Goal: Navigation & Orientation: Find specific page/section

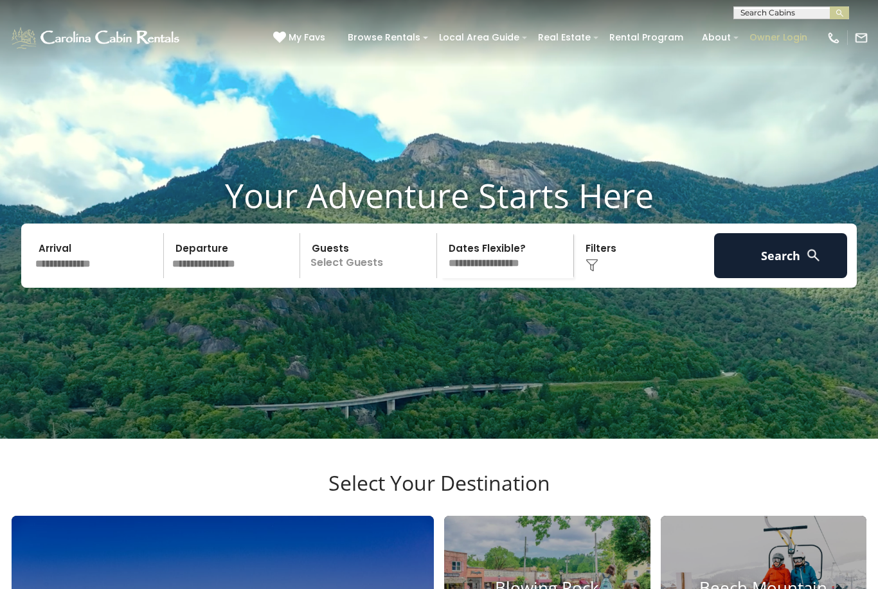
click at [781, 37] on link "Owner Login" at bounding box center [778, 38] width 71 height 20
click at [765, 17] on input "text" at bounding box center [790, 15] width 112 height 13
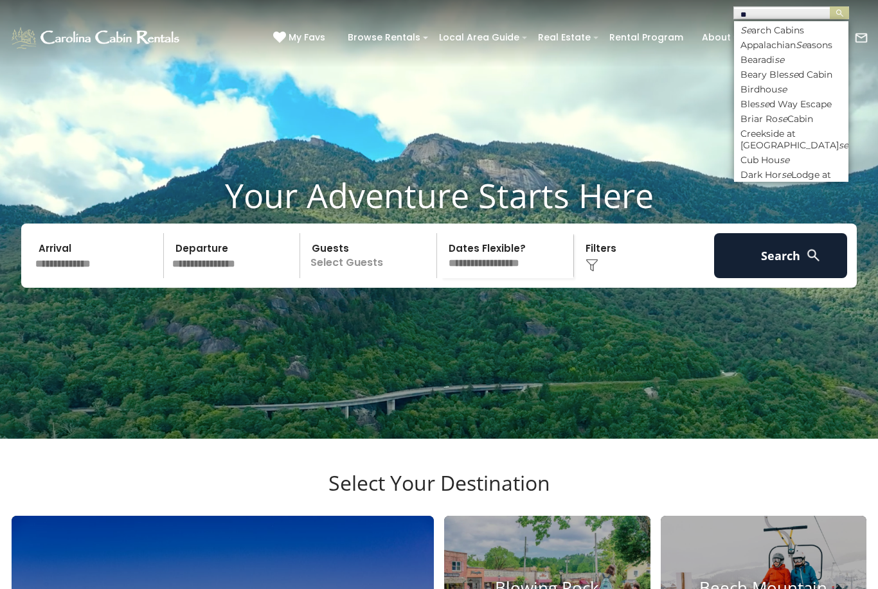
type input "***"
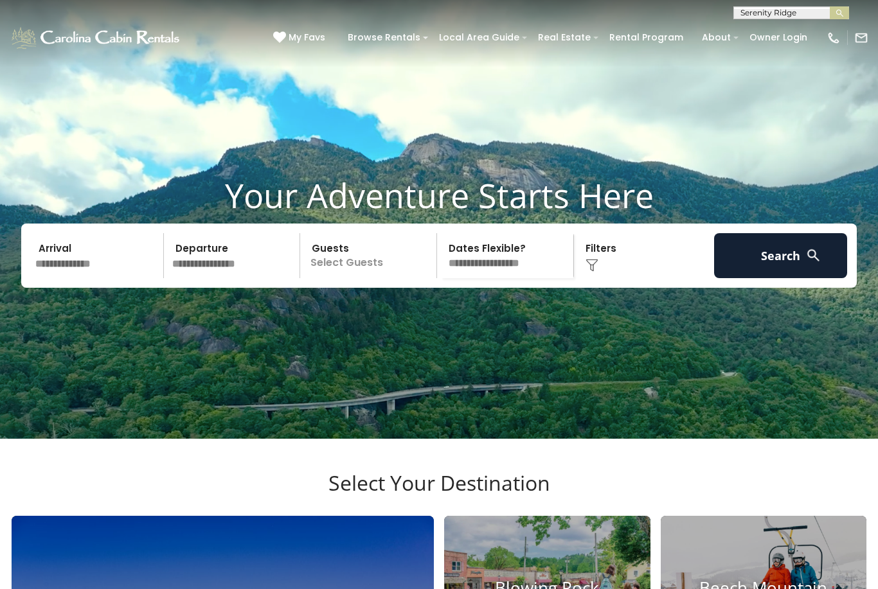
click at [839, 13] on button "submit" at bounding box center [839, 12] width 19 height 13
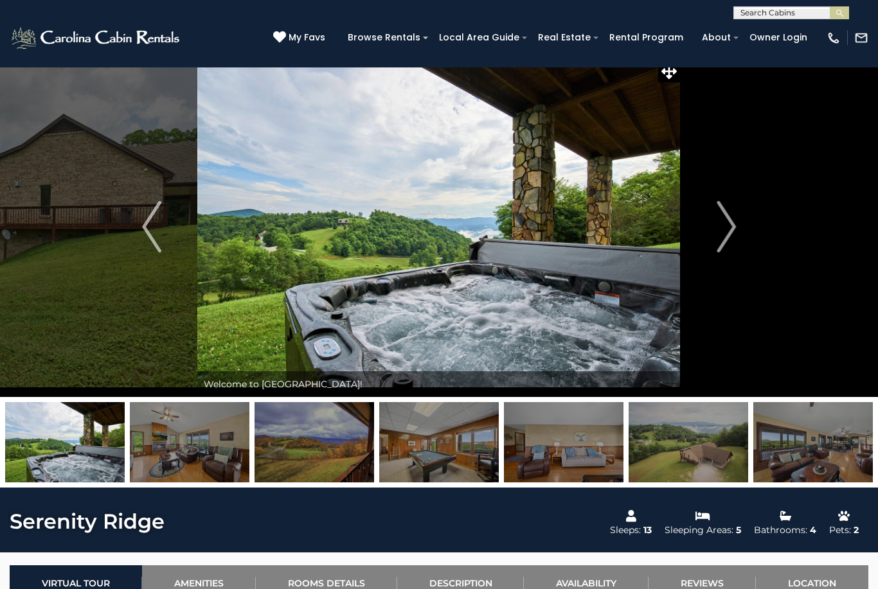
scroll to position [24, 0]
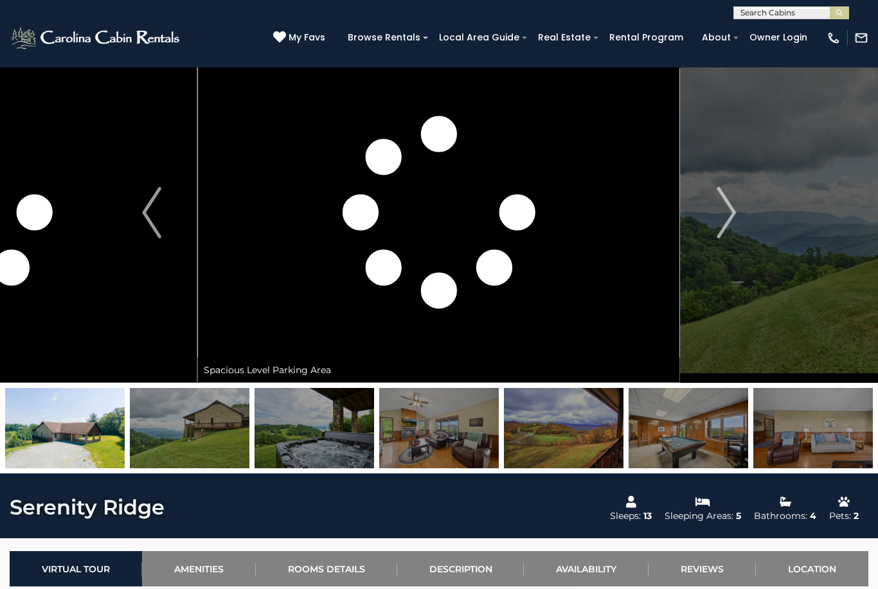
click at [92, 431] on img at bounding box center [65, 428] width 120 height 80
click at [69, 426] on img at bounding box center [65, 428] width 120 height 80
click at [183, 427] on img at bounding box center [190, 428] width 120 height 80
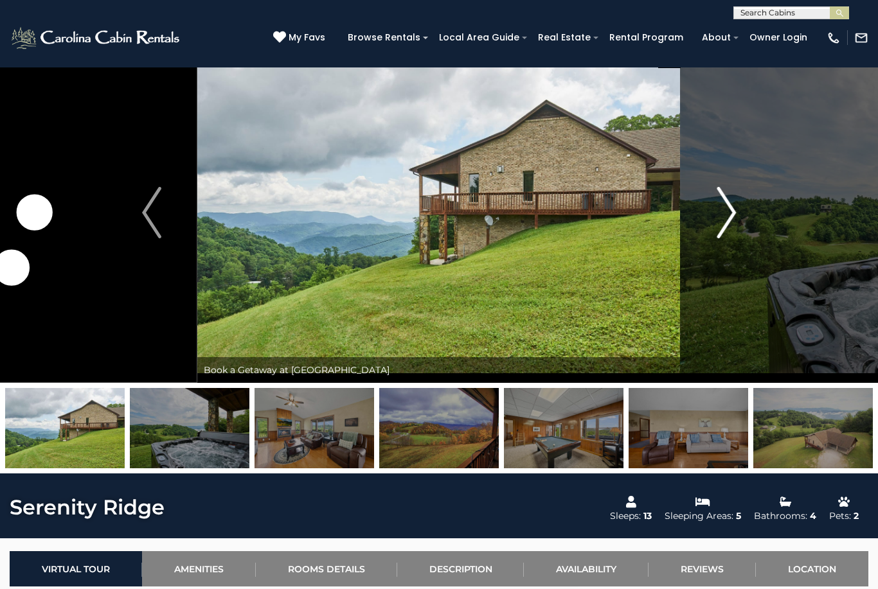
click at [708, 208] on button "Next" at bounding box center [726, 212] width 91 height 341
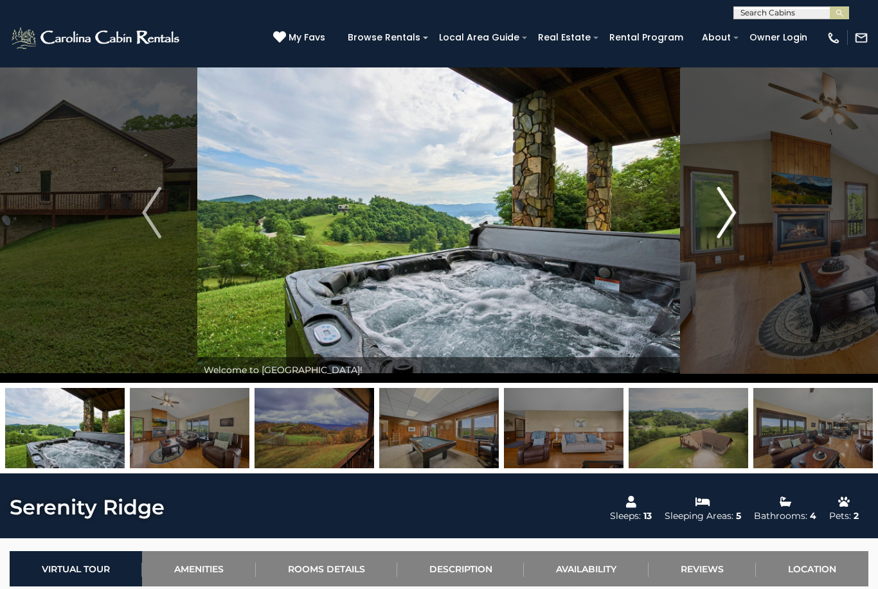
click at [716, 216] on button "Next" at bounding box center [726, 212] width 91 height 341
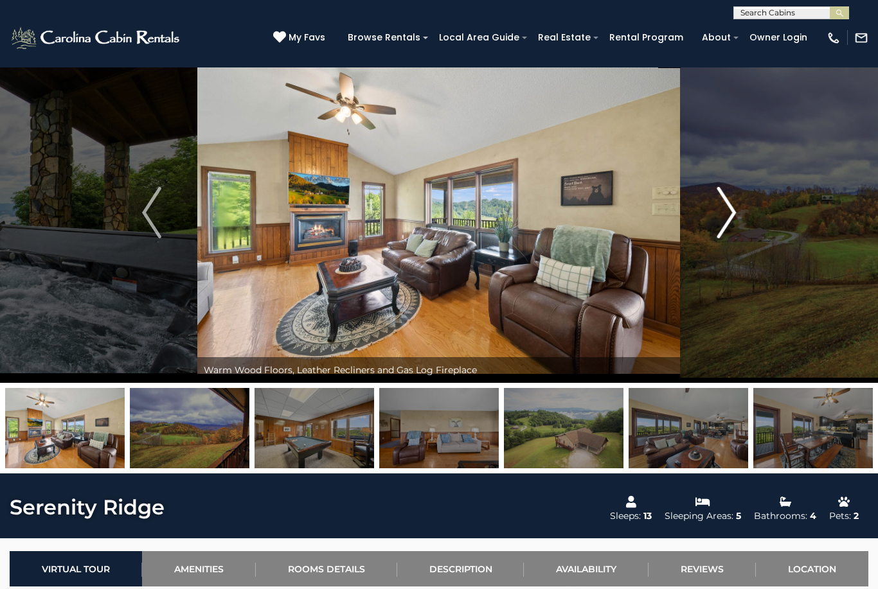
click at [717, 215] on img "Next" at bounding box center [726, 212] width 19 height 51
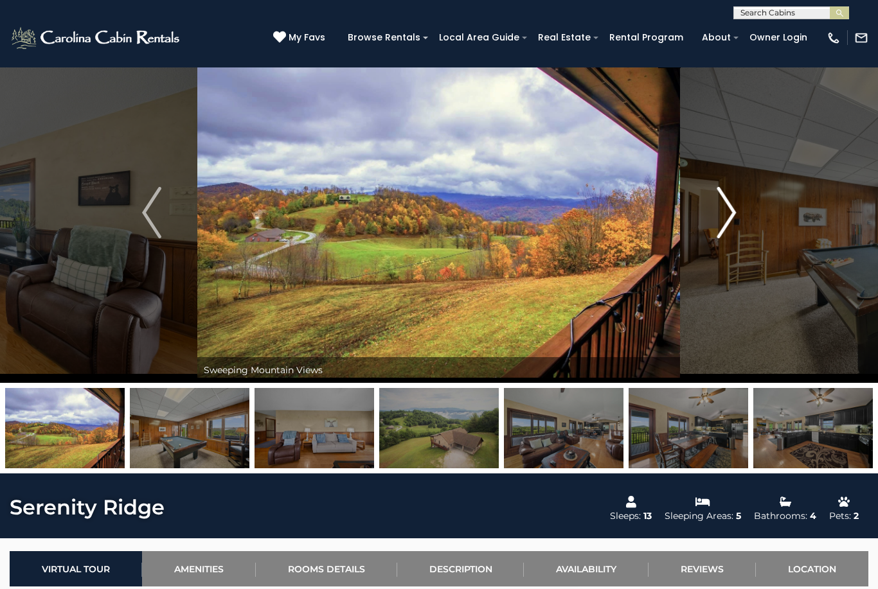
click at [712, 217] on button "Next" at bounding box center [726, 212] width 91 height 341
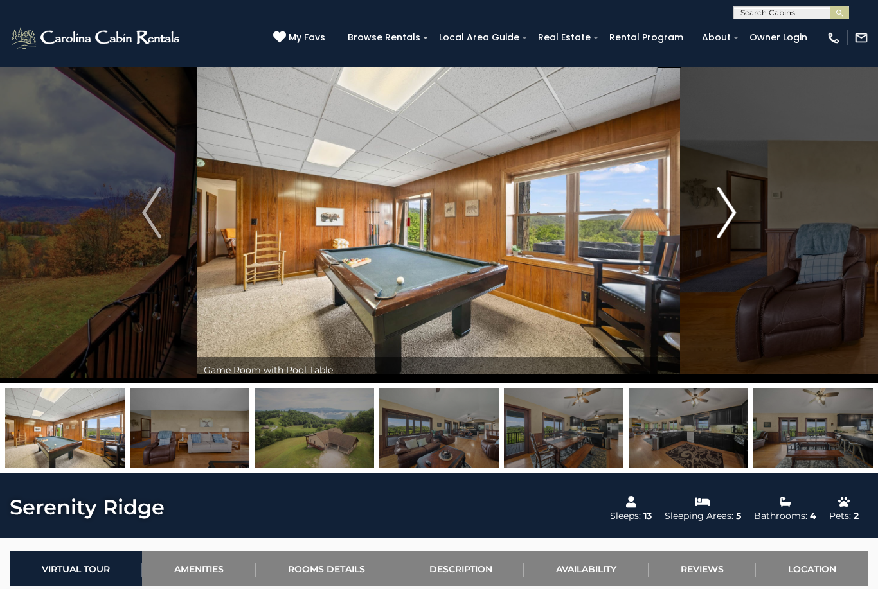
click at [715, 212] on button "Next" at bounding box center [726, 212] width 91 height 341
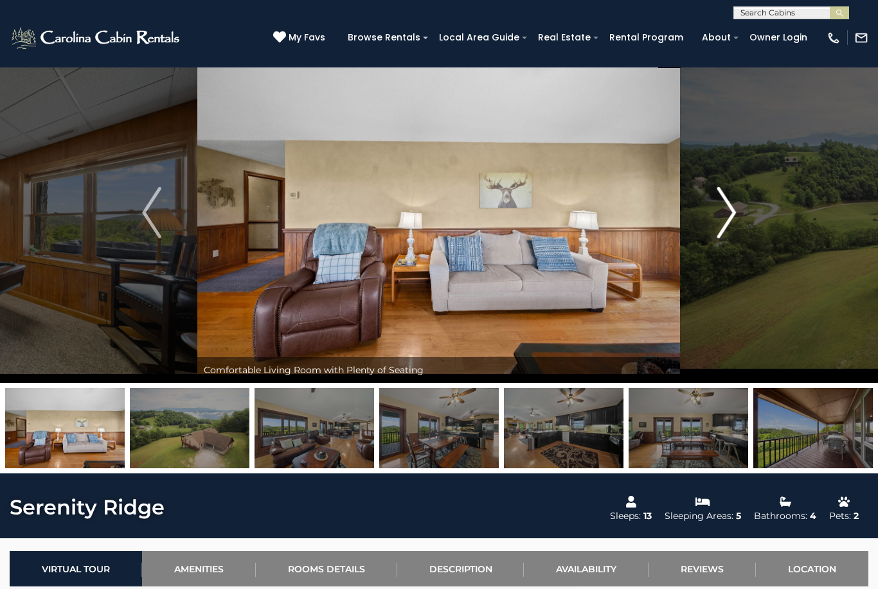
click at [717, 222] on img "Next" at bounding box center [726, 212] width 19 height 51
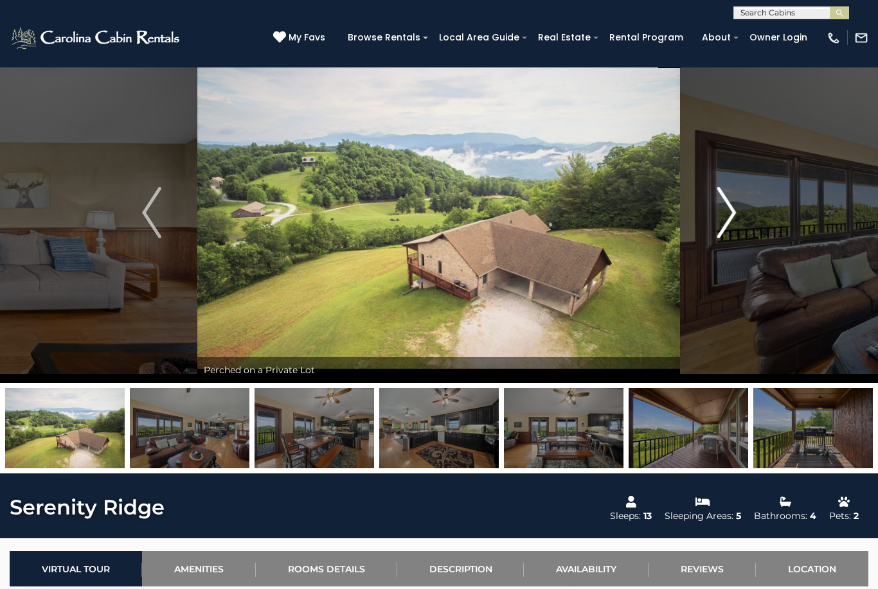
click at [703, 209] on button "Next" at bounding box center [726, 212] width 91 height 341
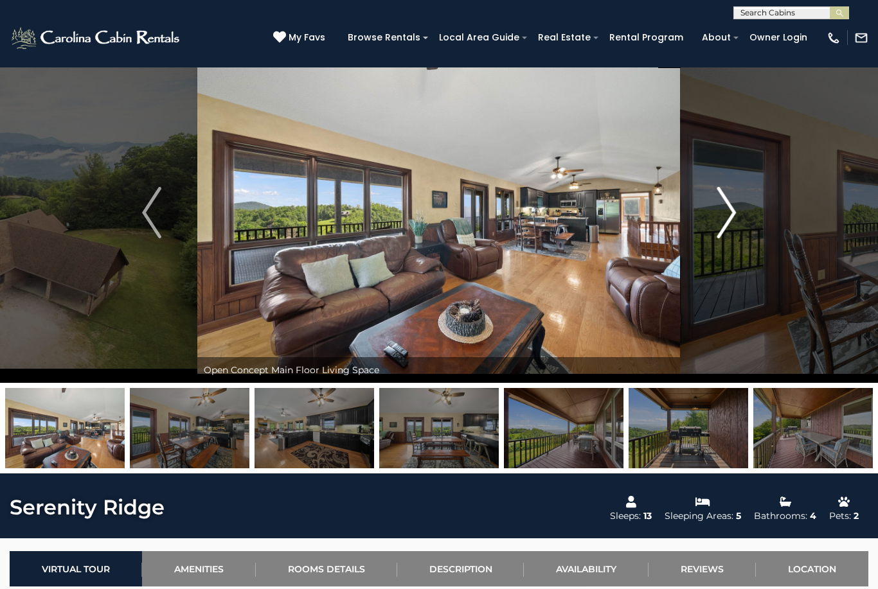
click at [722, 217] on img "Next" at bounding box center [726, 212] width 19 height 51
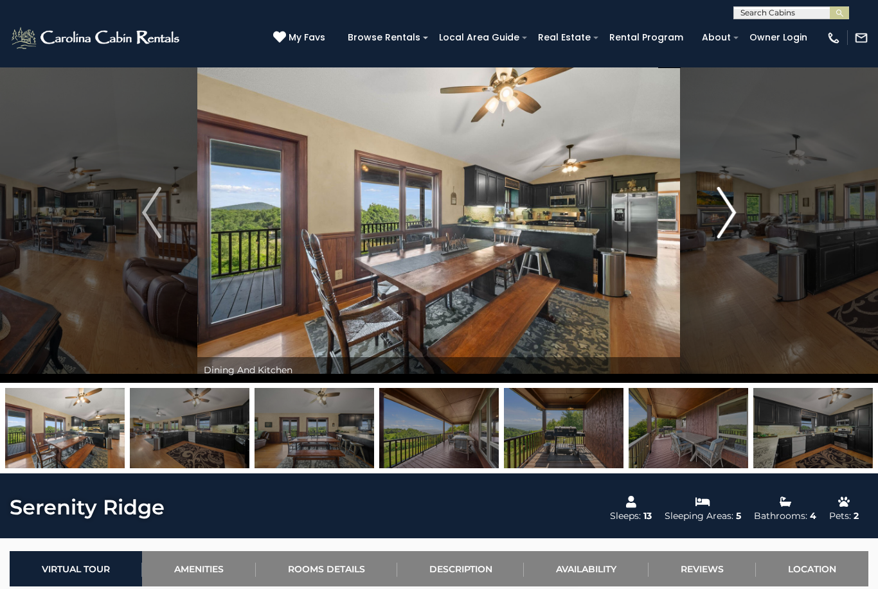
click at [716, 221] on button "Next" at bounding box center [726, 212] width 91 height 341
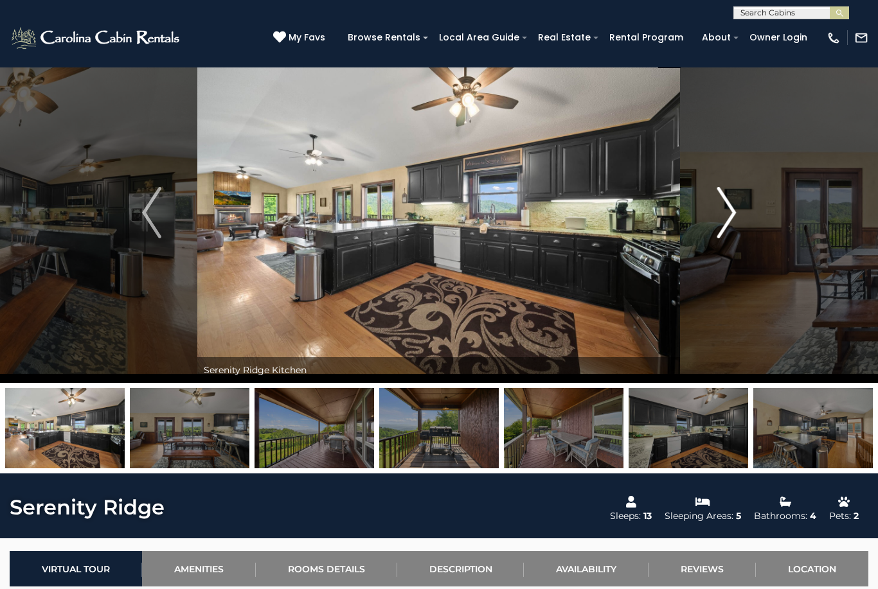
click at [710, 215] on button "Next" at bounding box center [726, 212] width 91 height 341
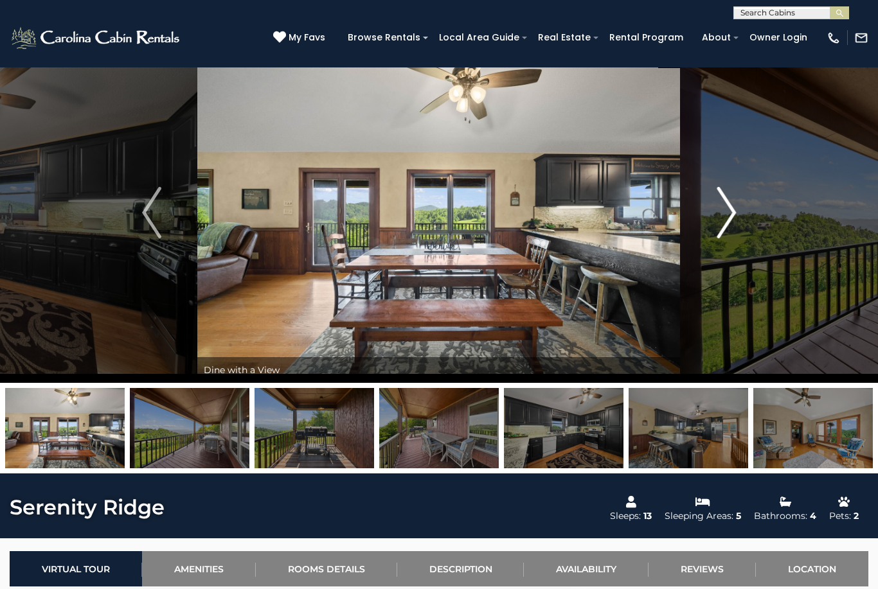
click at [712, 214] on button "Next" at bounding box center [726, 212] width 91 height 341
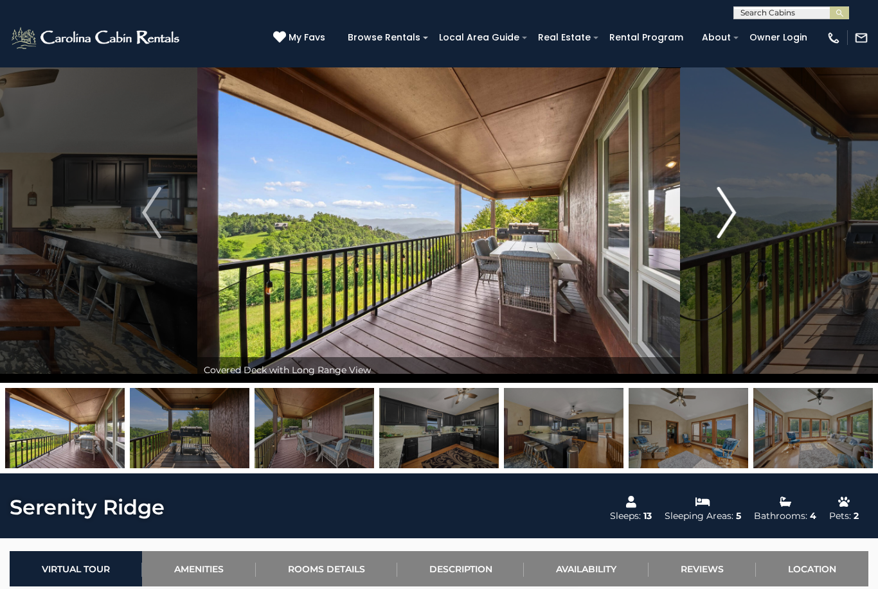
click at [715, 217] on button "Next" at bounding box center [726, 212] width 91 height 341
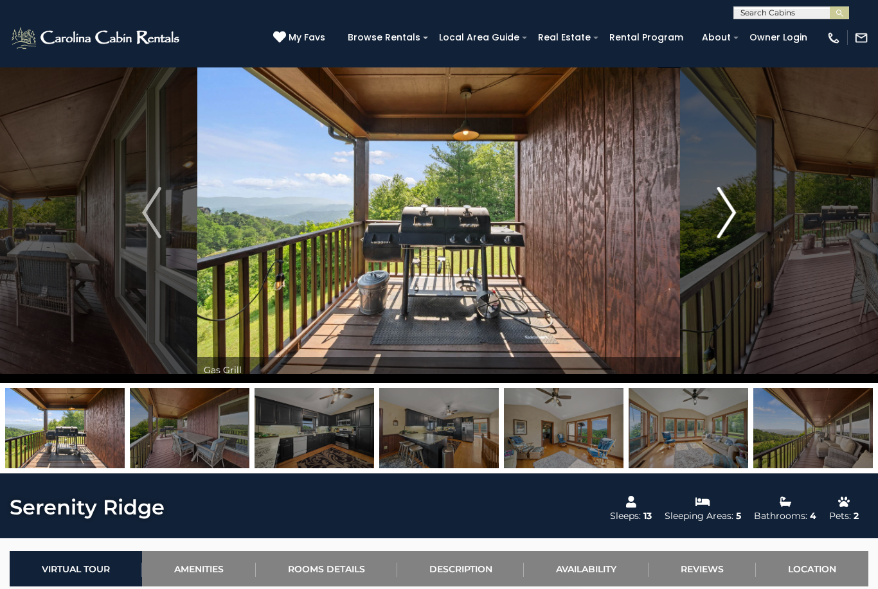
click at [717, 216] on img "Next" at bounding box center [726, 212] width 19 height 51
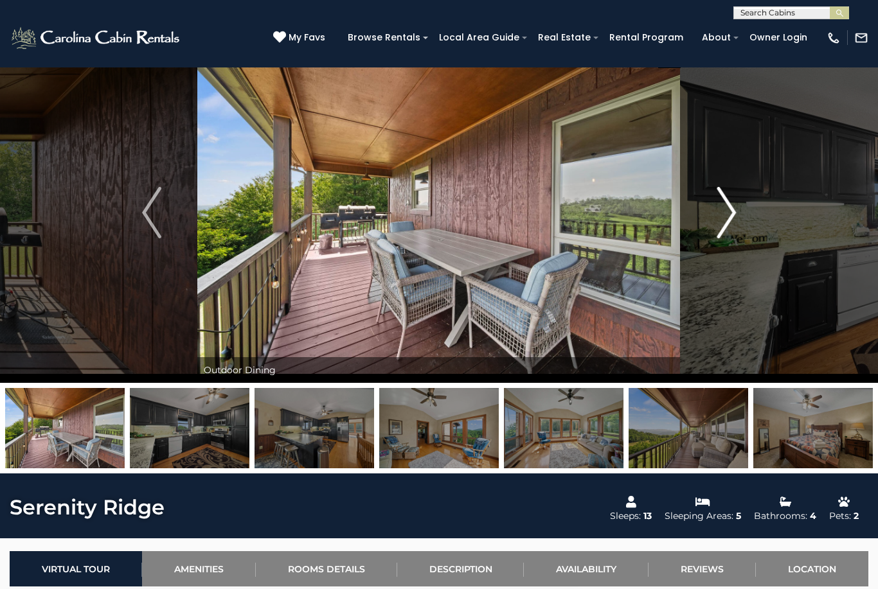
click at [717, 211] on img "Next" at bounding box center [726, 212] width 19 height 51
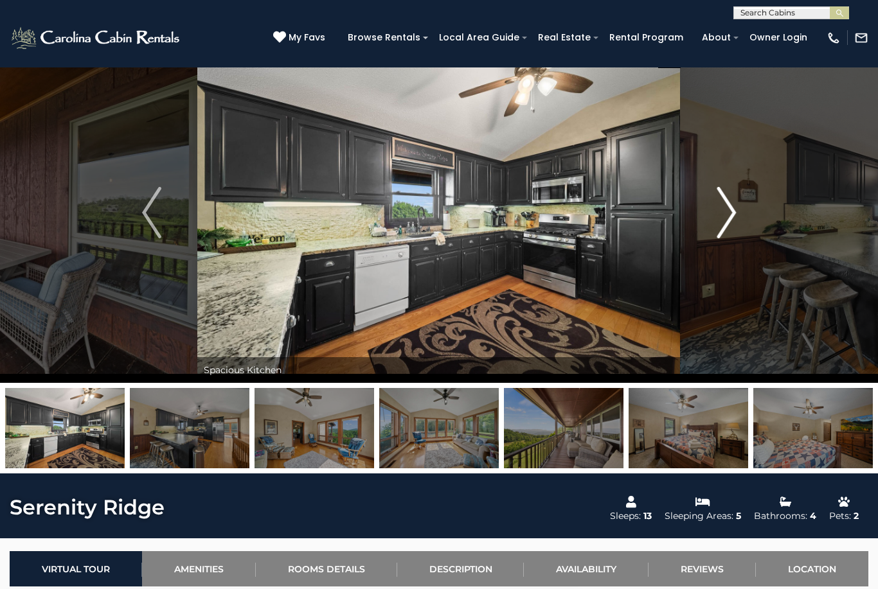
click at [715, 208] on button "Next" at bounding box center [726, 212] width 91 height 341
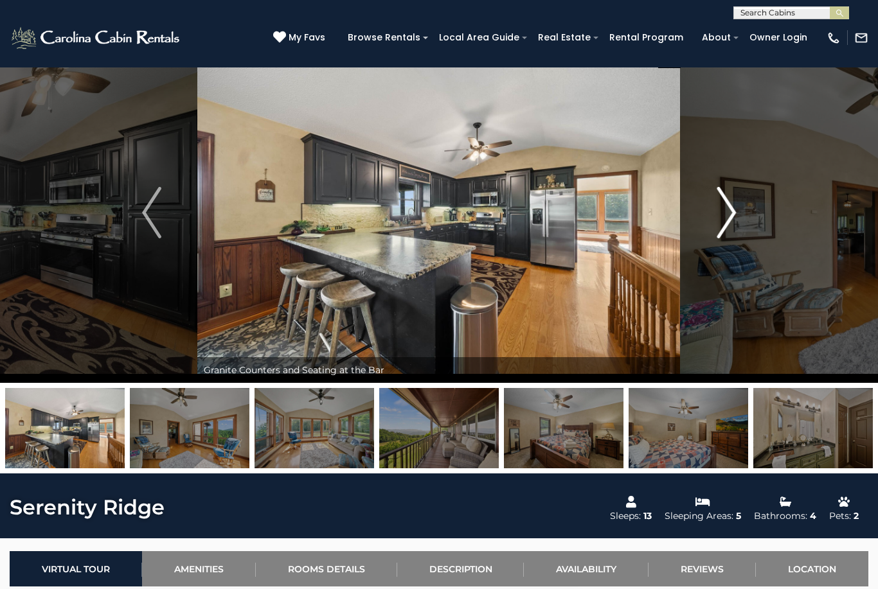
click at [718, 204] on img "Next" at bounding box center [726, 212] width 19 height 51
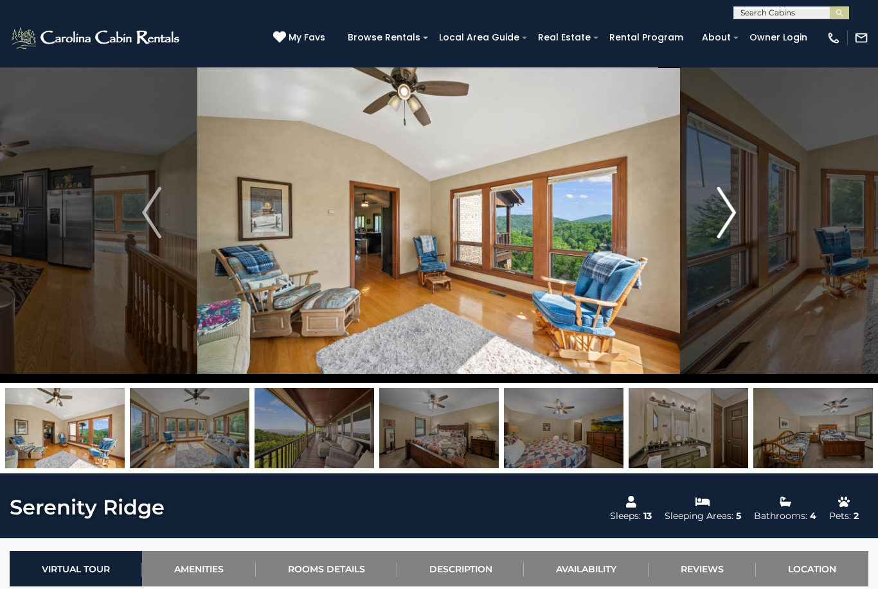
click at [712, 215] on button "Next" at bounding box center [726, 212] width 91 height 341
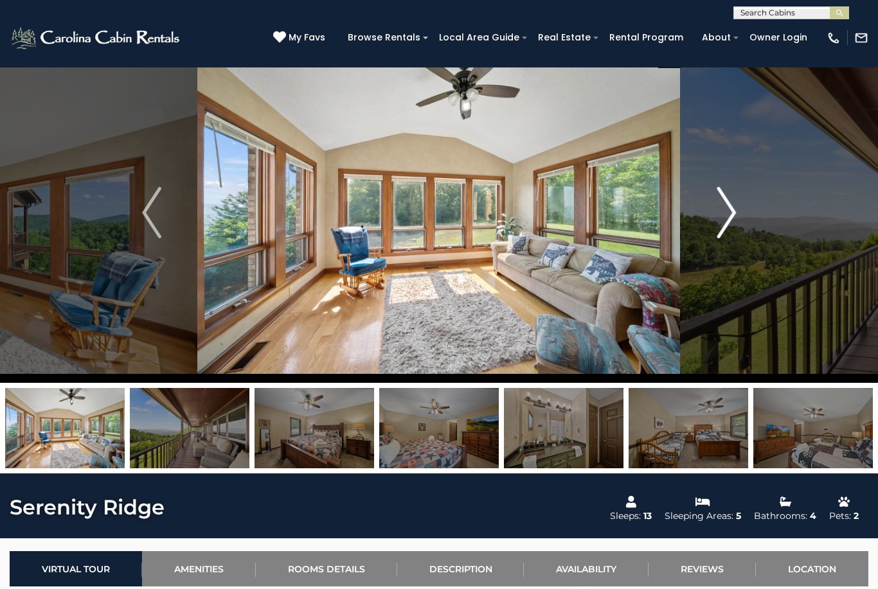
click at [724, 224] on img "Next" at bounding box center [726, 212] width 19 height 51
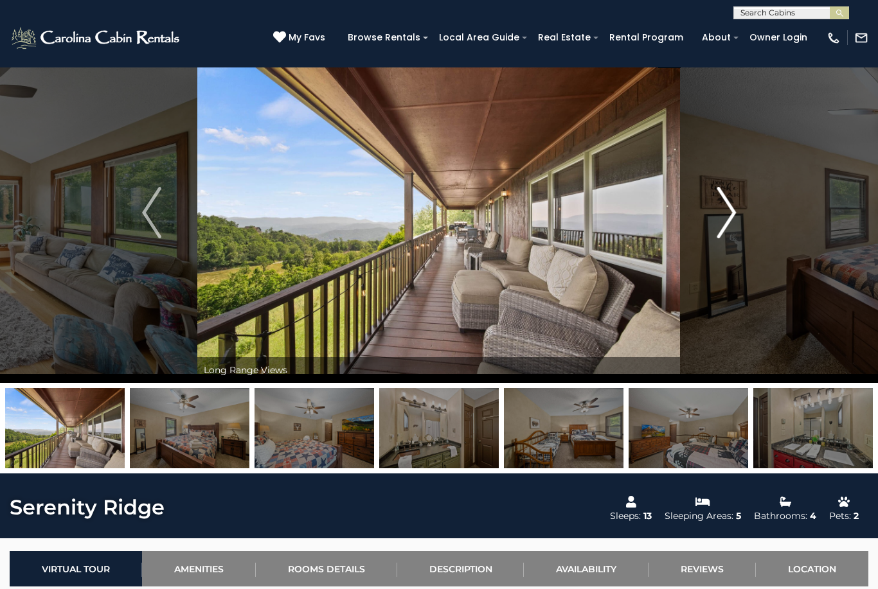
click at [719, 228] on img "Next" at bounding box center [726, 212] width 19 height 51
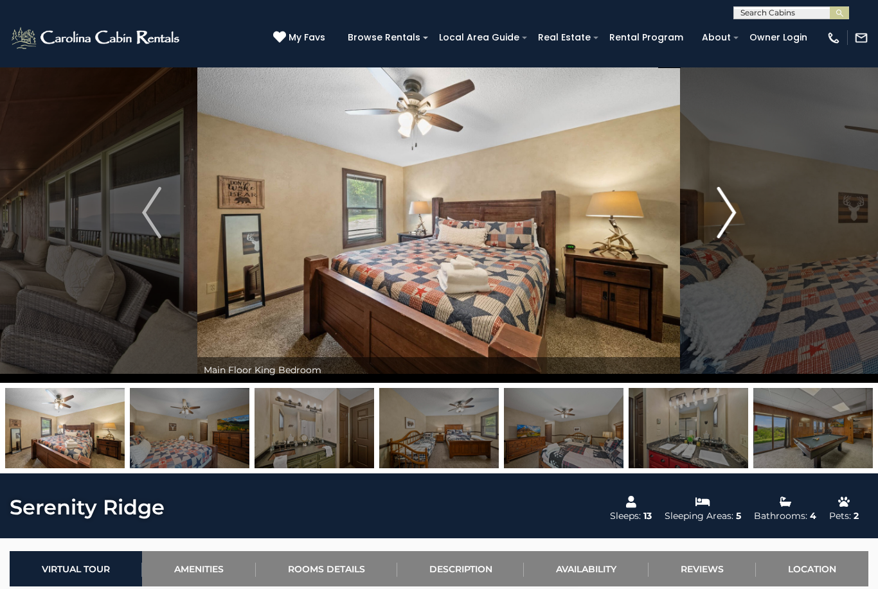
click at [723, 222] on img "Next" at bounding box center [726, 212] width 19 height 51
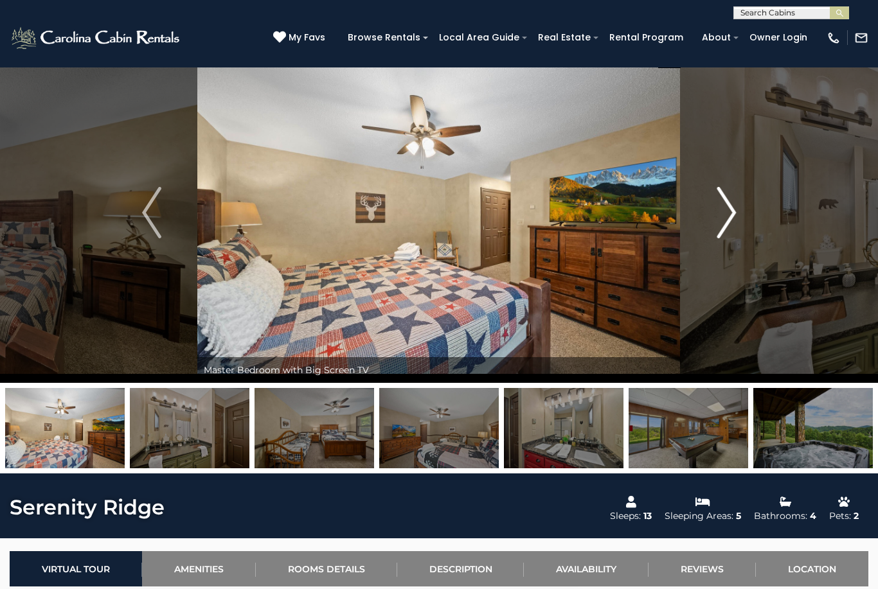
click at [714, 226] on button "Next" at bounding box center [726, 212] width 91 height 341
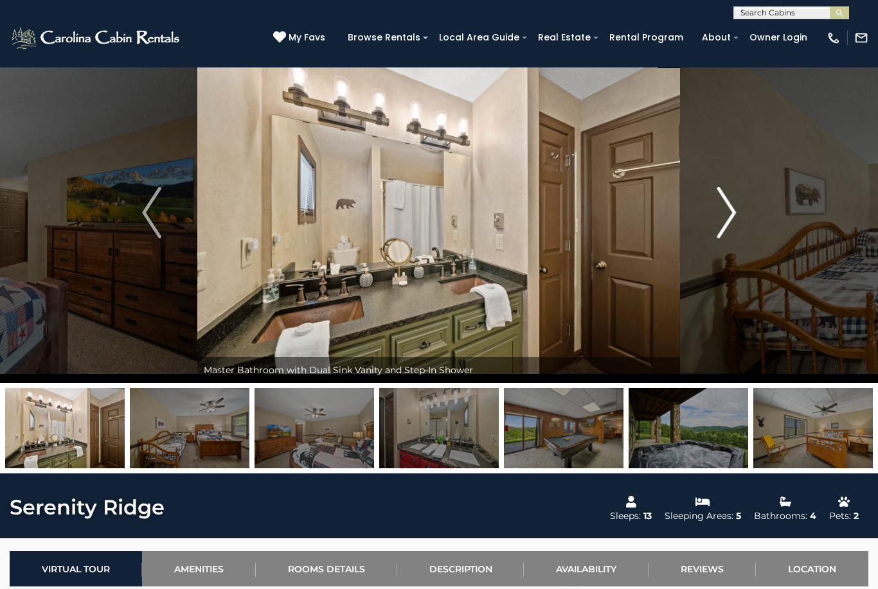
click at [723, 218] on img "Next" at bounding box center [726, 212] width 19 height 51
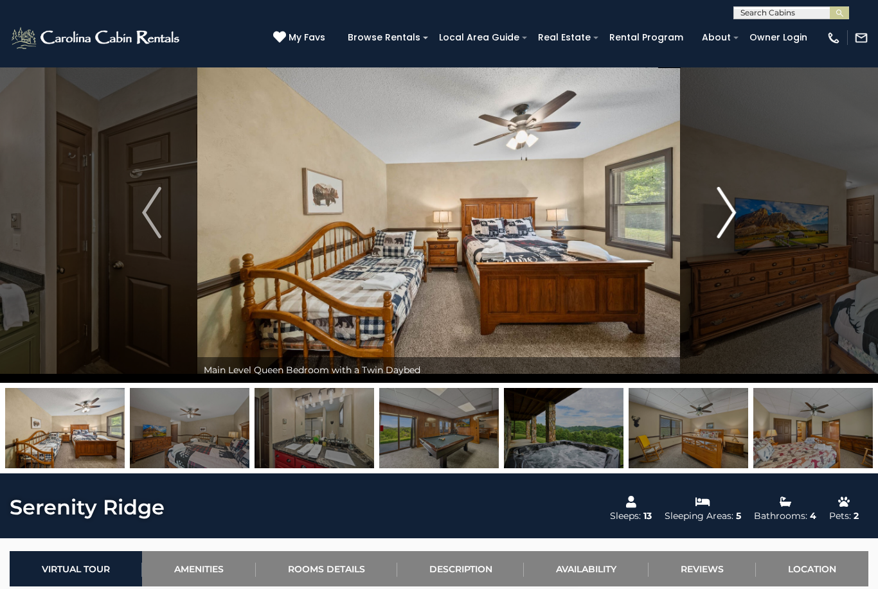
click at [715, 219] on button "Next" at bounding box center [726, 212] width 91 height 341
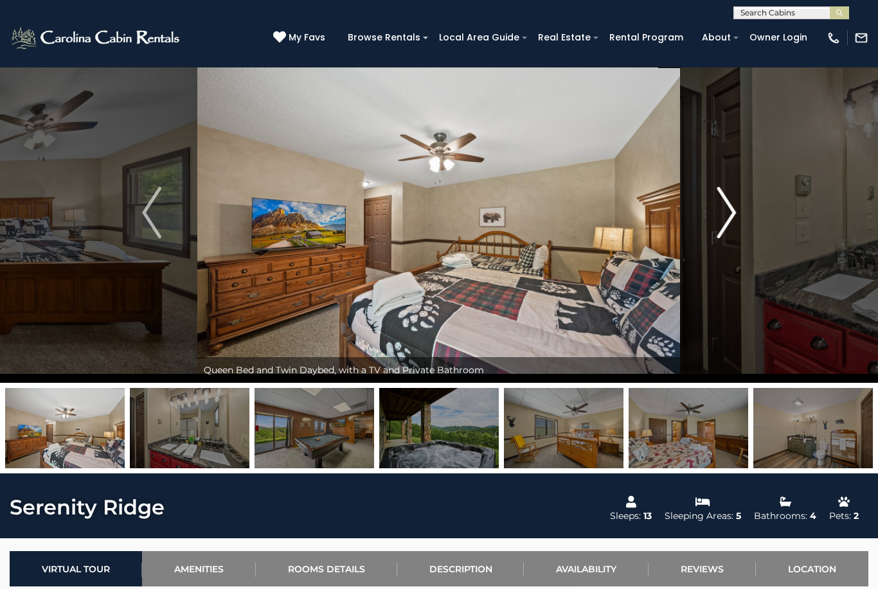
click at [726, 223] on img "Next" at bounding box center [726, 212] width 19 height 51
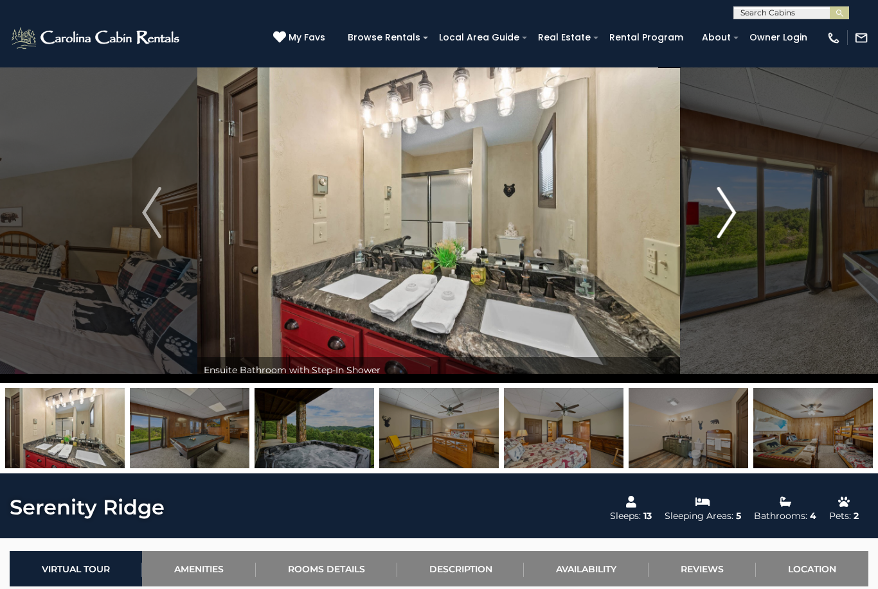
click at [721, 229] on img "Next" at bounding box center [726, 212] width 19 height 51
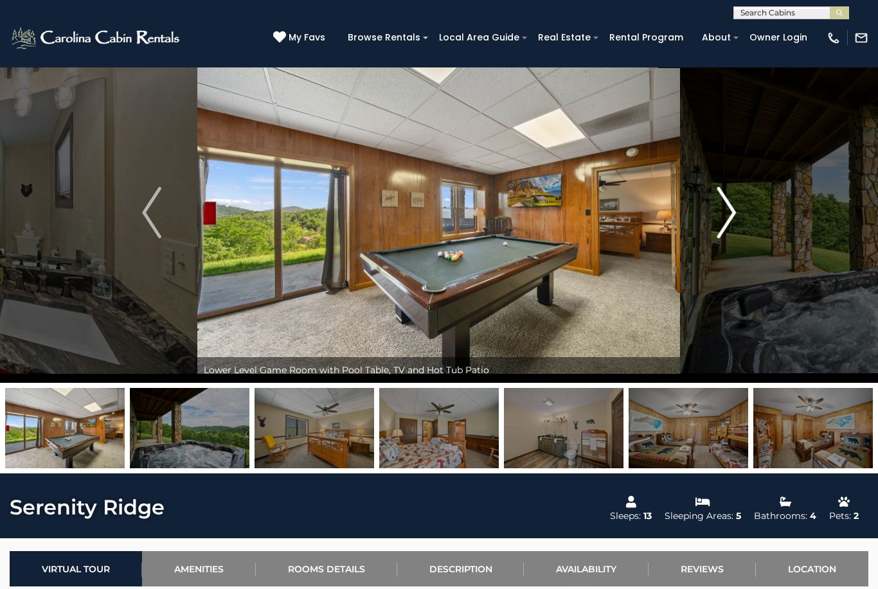
click at [721, 232] on img "Next" at bounding box center [726, 212] width 19 height 51
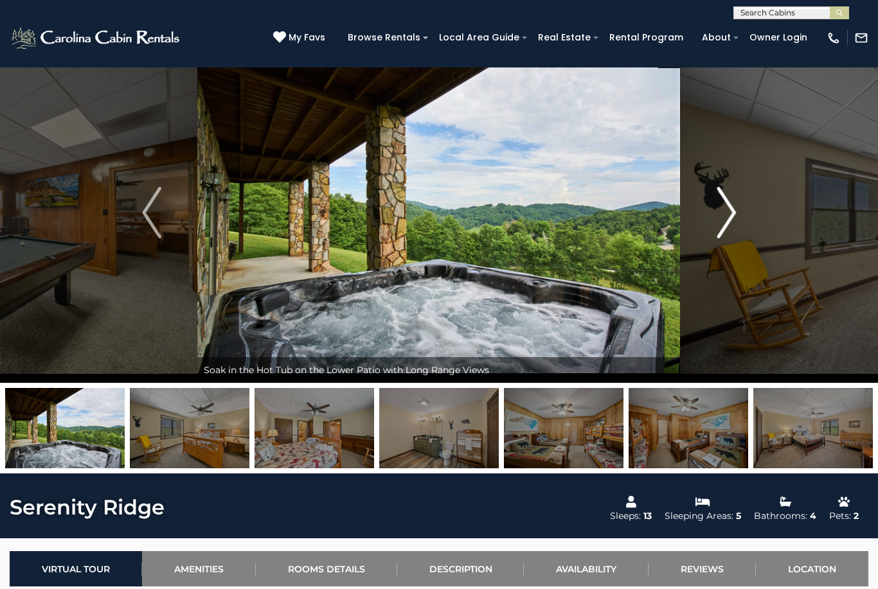
click at [721, 233] on img "Next" at bounding box center [726, 212] width 19 height 51
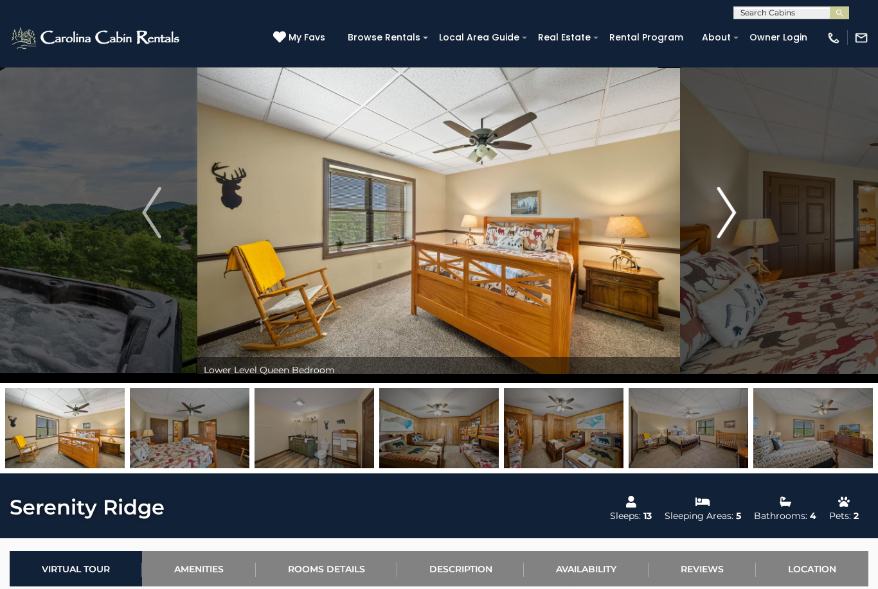
click at [716, 215] on button "Next" at bounding box center [726, 212] width 91 height 341
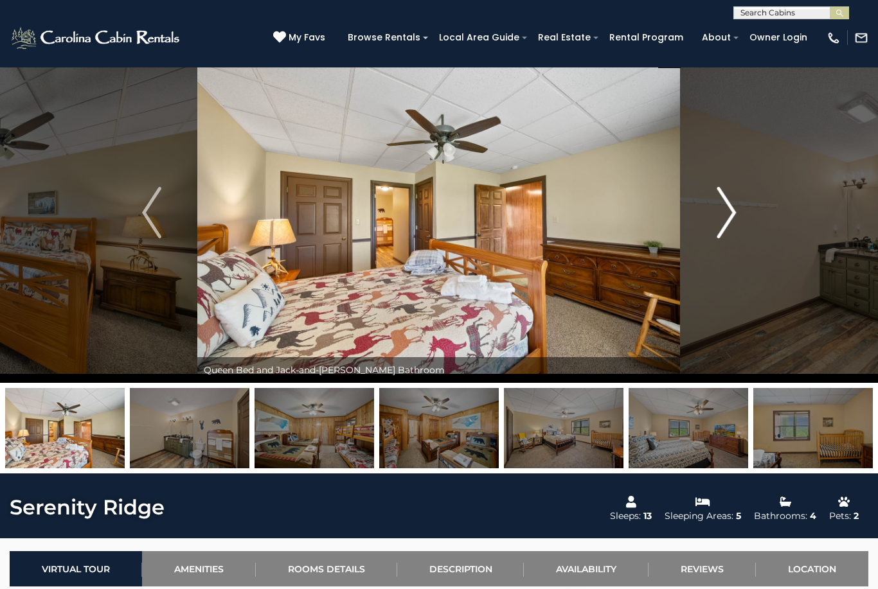
click at [719, 220] on img "Next" at bounding box center [726, 212] width 19 height 51
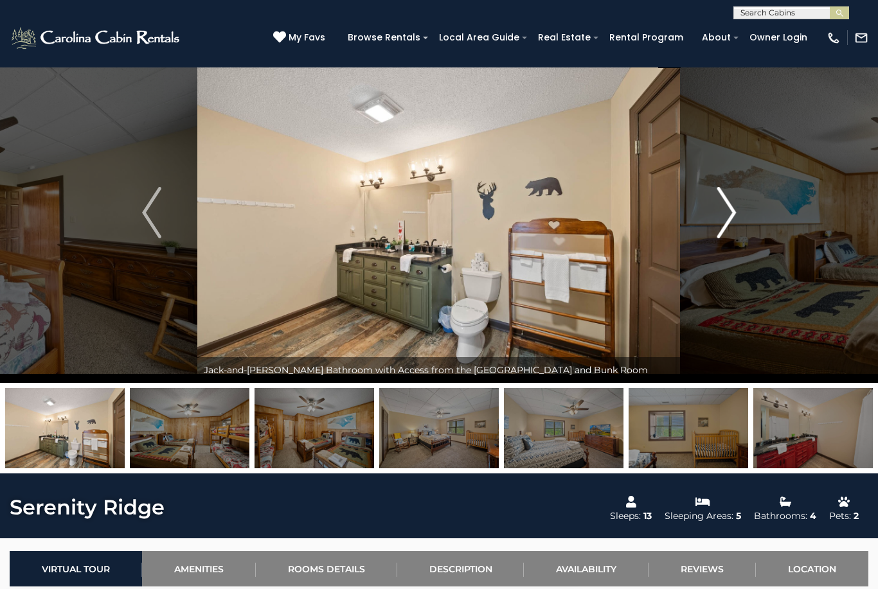
click at [717, 220] on img "Next" at bounding box center [726, 212] width 19 height 51
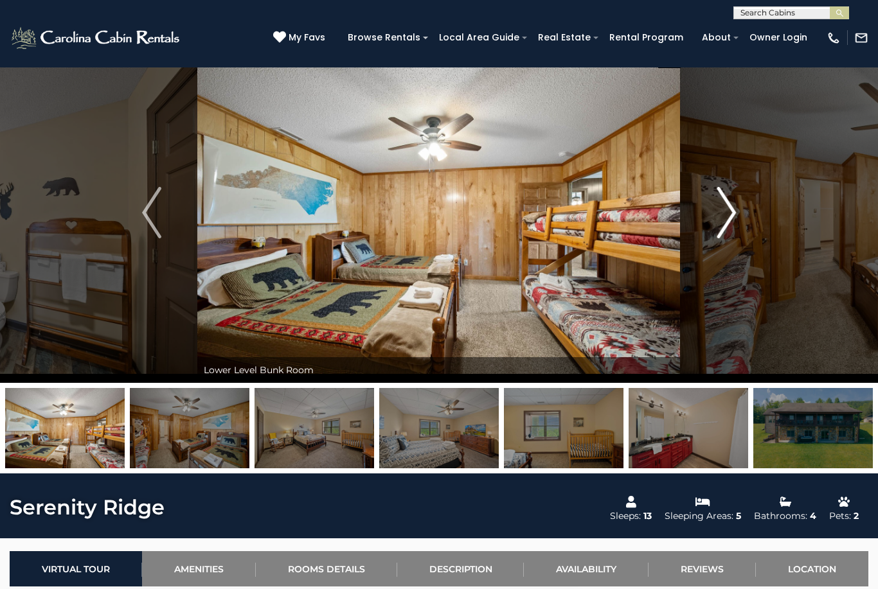
click at [721, 219] on img "Next" at bounding box center [726, 212] width 19 height 51
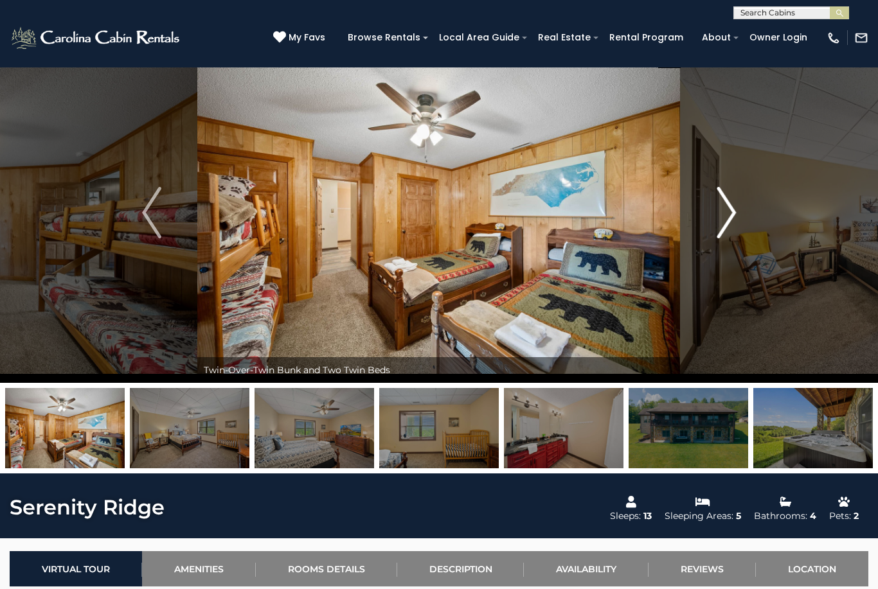
click at [726, 220] on img "Next" at bounding box center [726, 212] width 19 height 51
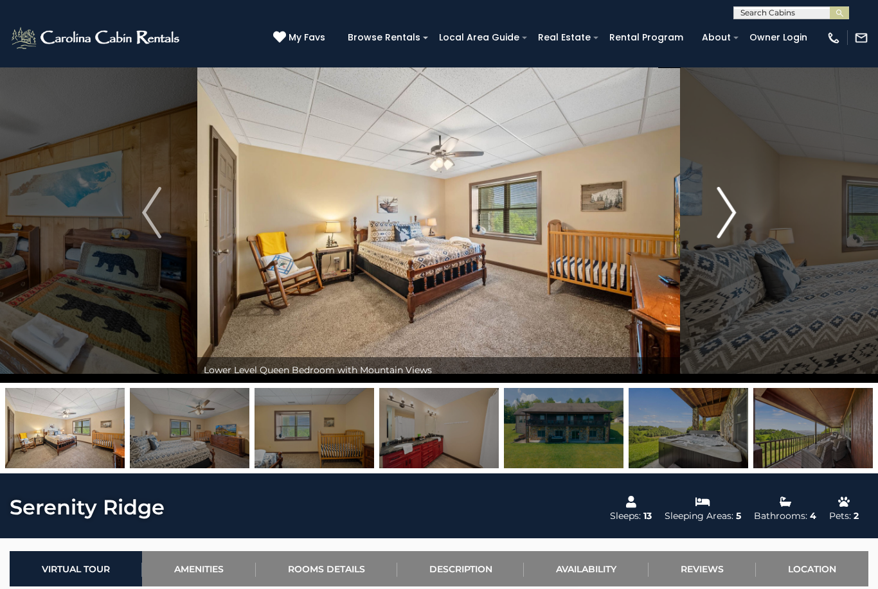
click at [716, 224] on button "Next" at bounding box center [726, 212] width 91 height 341
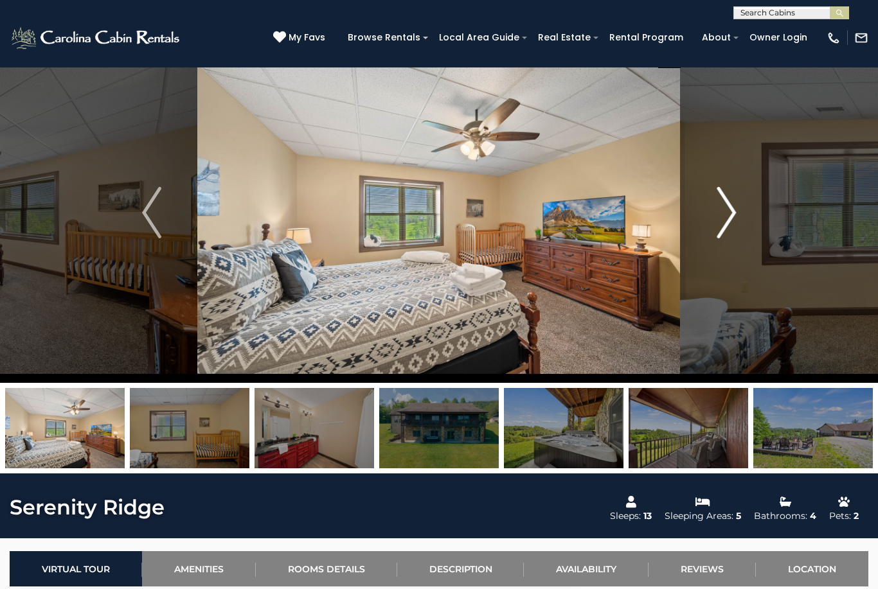
click at [714, 220] on button "Next" at bounding box center [726, 212] width 91 height 341
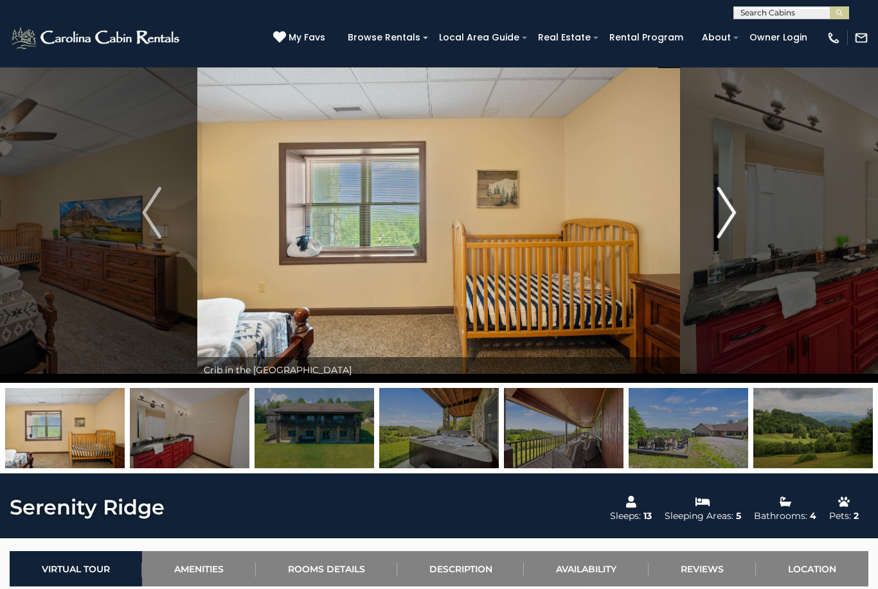
click at [719, 224] on img "Next" at bounding box center [726, 212] width 19 height 51
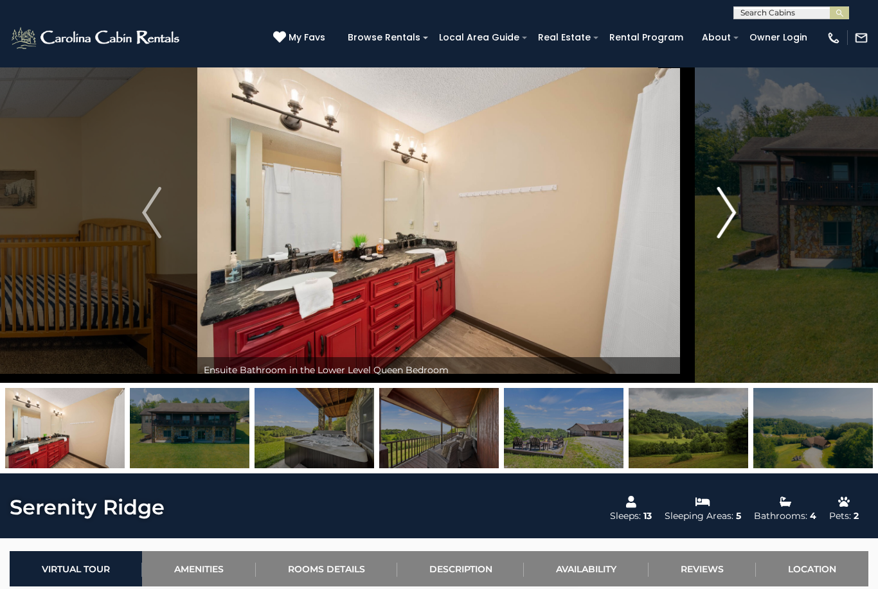
click at [721, 222] on img "Next" at bounding box center [726, 212] width 19 height 51
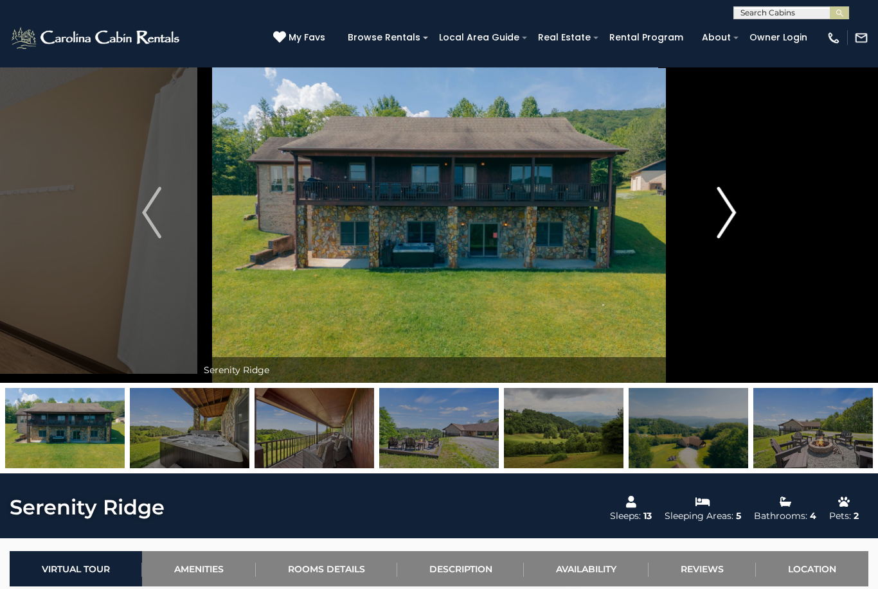
click at [722, 213] on img "Next" at bounding box center [726, 212] width 19 height 51
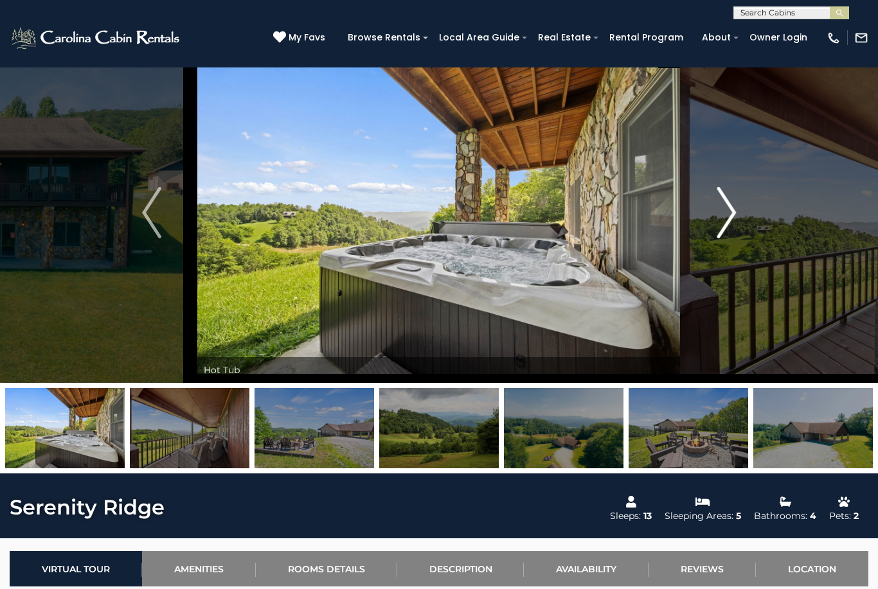
click at [722, 213] on img "Next" at bounding box center [726, 212] width 19 height 51
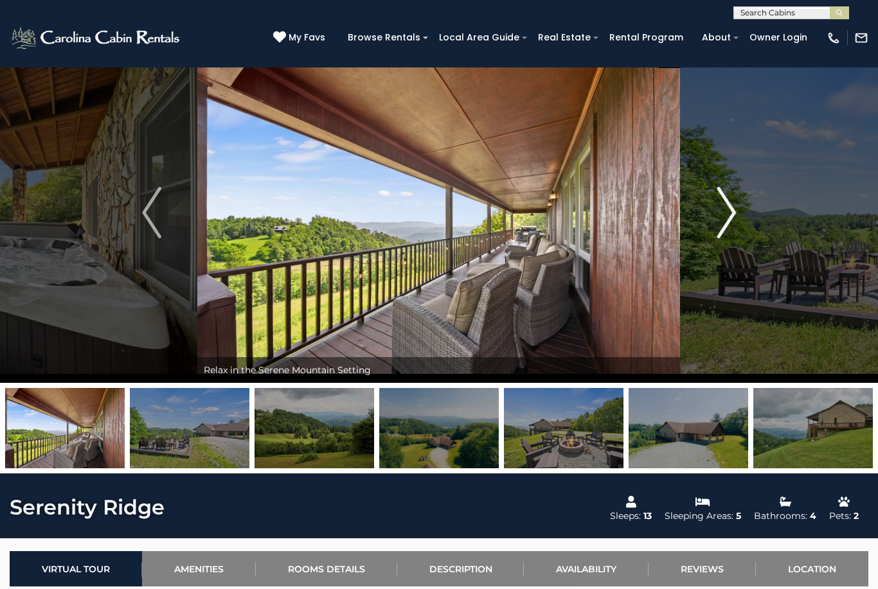
click at [727, 211] on img "Next" at bounding box center [726, 212] width 19 height 51
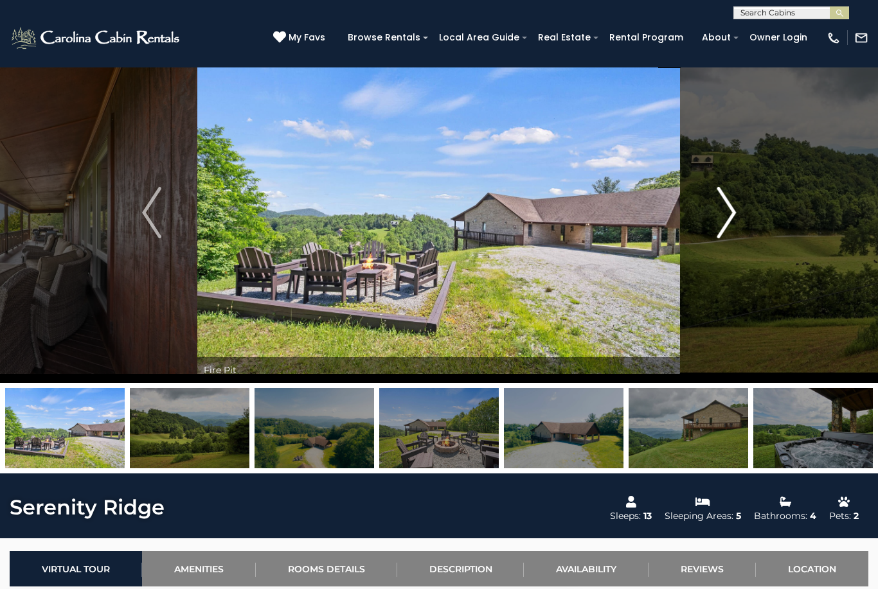
click at [714, 215] on button "Next" at bounding box center [726, 212] width 91 height 341
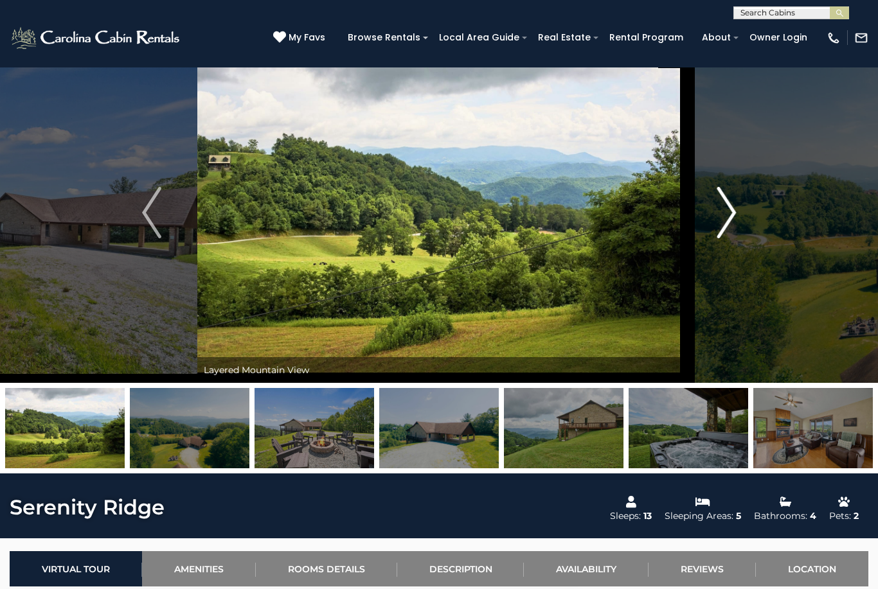
click at [714, 211] on button "Next" at bounding box center [726, 212] width 91 height 341
